Goal: Task Accomplishment & Management: Manage account settings

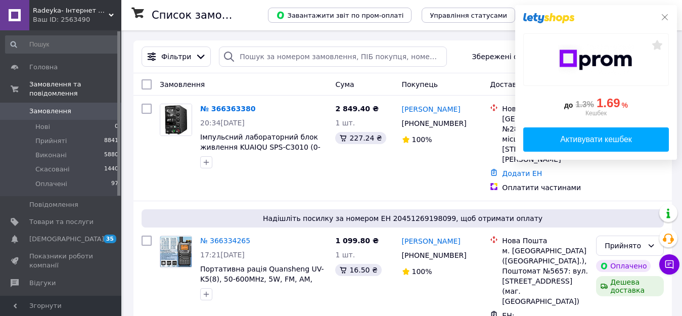
click at [665, 18] on icon at bounding box center [665, 17] width 8 height 8
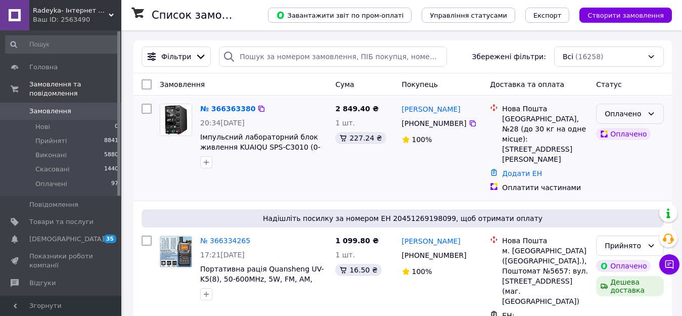
click at [631, 119] on div "Оплачено" at bounding box center [624, 113] width 38 height 11
click at [622, 141] on li "Прийнято" at bounding box center [630, 136] width 67 height 18
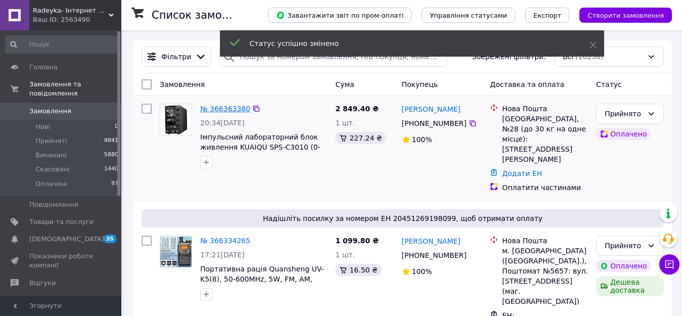
click at [216, 109] on link "№ 366363380" at bounding box center [225, 109] width 50 height 8
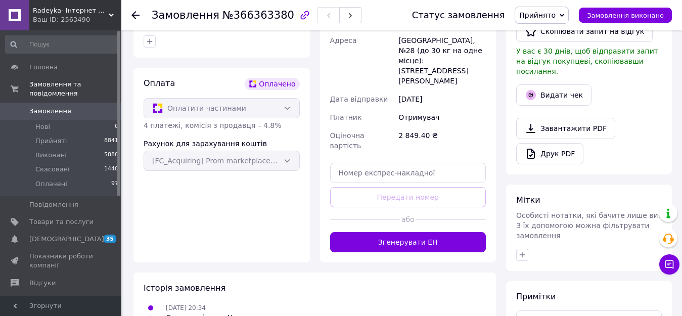
scroll to position [354, 0]
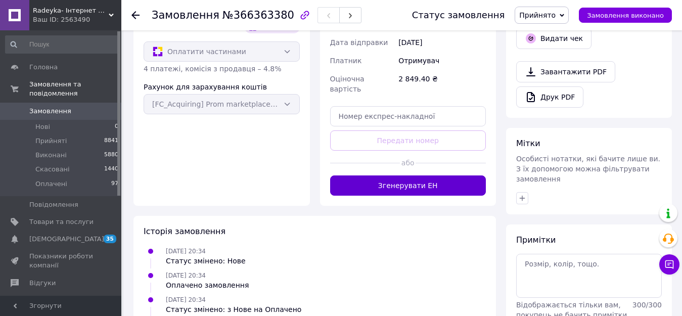
click at [430, 175] on button "Згенерувати ЕН" at bounding box center [408, 185] width 156 height 20
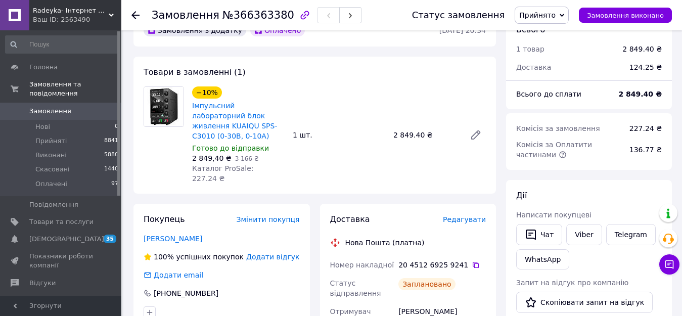
scroll to position [0, 0]
